Goal: Book appointment/travel/reservation

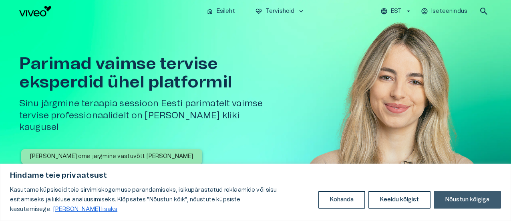
click at [477, 203] on button "Nõustun kõigiga" at bounding box center [466, 199] width 67 height 18
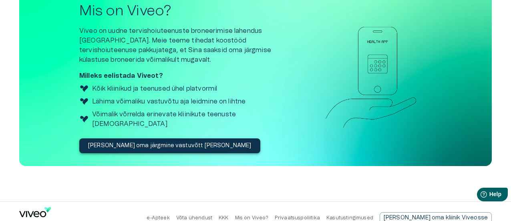
scroll to position [1154, 0]
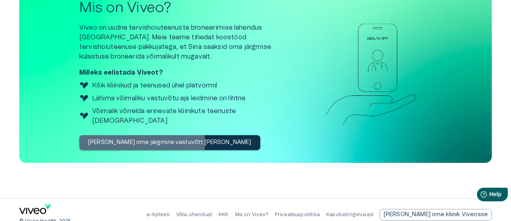
click at [142, 138] on p "[PERSON_NAME] oma järgmine vastuvõtt [PERSON_NAME]" at bounding box center [169, 142] width 163 height 8
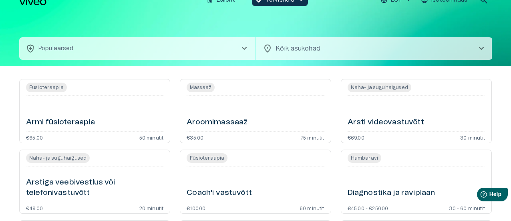
scroll to position [12, 0]
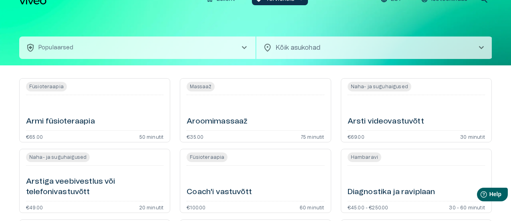
click at [246, 42] on button "health_and_safety Populaarsed chevron_right" at bounding box center [137, 47] width 236 height 22
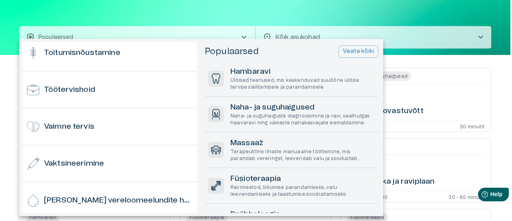
scroll to position [788, 0]
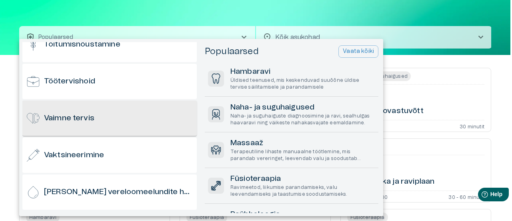
click at [127, 119] on div "Vaimne tervis" at bounding box center [109, 117] width 174 height 35
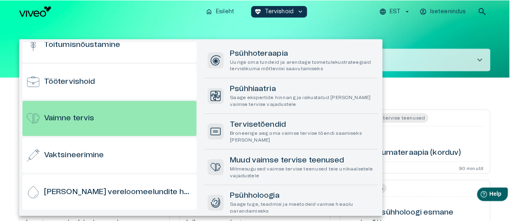
scroll to position [14, 0]
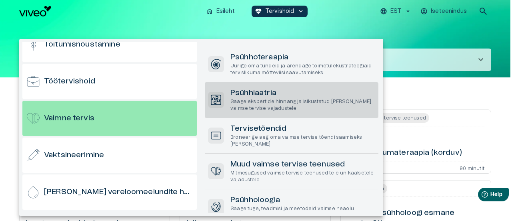
click at [275, 109] on p "Saage ekspertide hinnang ja isikustatud [PERSON_NAME] vaimse tervise vajadustele" at bounding box center [303, 105] width 145 height 14
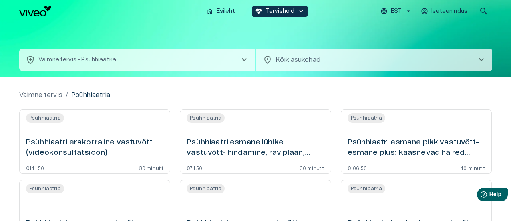
click at [384, 76] on div "home Esileht ecg_heart Tervishoid keyboard_arrow_down EST Iseteenindus search h…" at bounding box center [255, 110] width 511 height 221
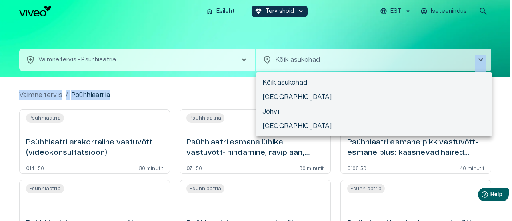
click at [389, 70] on body "Hindame teie privaatsust Kasutame küpsiseid teie sirvimiskogemuse parandamiseks…" at bounding box center [256, 110] width 512 height 221
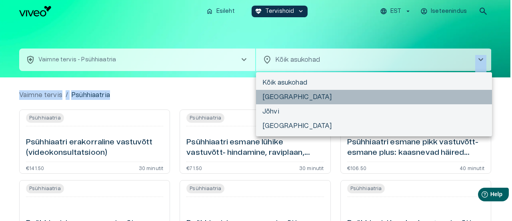
click at [323, 97] on li "Tallinn" at bounding box center [374, 97] width 236 height 14
type input "**********"
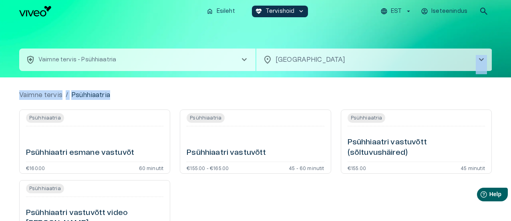
click at [270, 97] on div "Vaimne tervis / Psühhiaatria" at bounding box center [255, 95] width 472 height 10
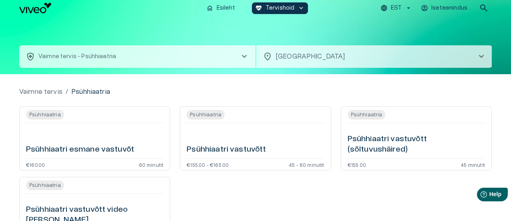
scroll to position [2, 0]
